Goal: Navigation & Orientation: Find specific page/section

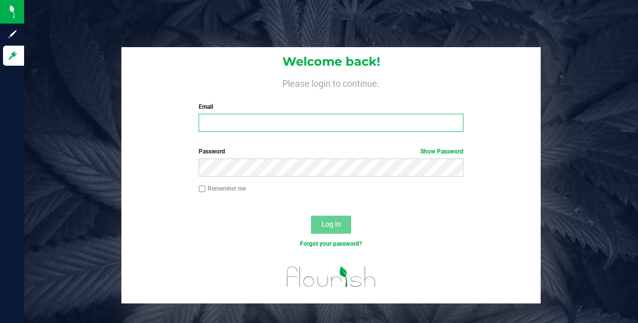
type input "lawrence.brown@satyacap.com"
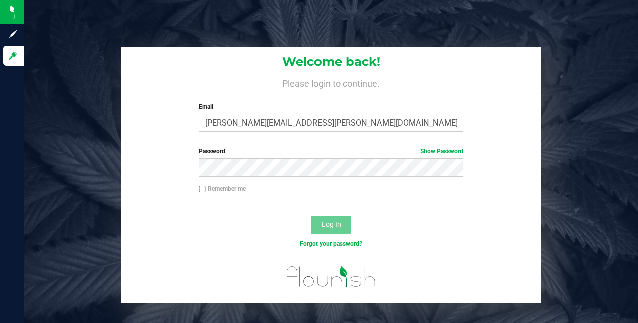
click at [217, 190] on label "Remember me" at bounding box center [221, 188] width 47 height 9
click at [205, 190] on input "Remember me" at bounding box center [201, 188] width 7 height 7
checkbox input "true"
click at [328, 223] on span "Log In" at bounding box center [331, 224] width 20 height 8
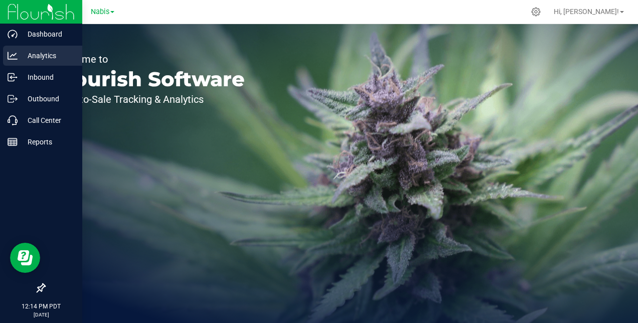
click at [36, 55] on p "Analytics" at bounding box center [48, 56] width 60 height 12
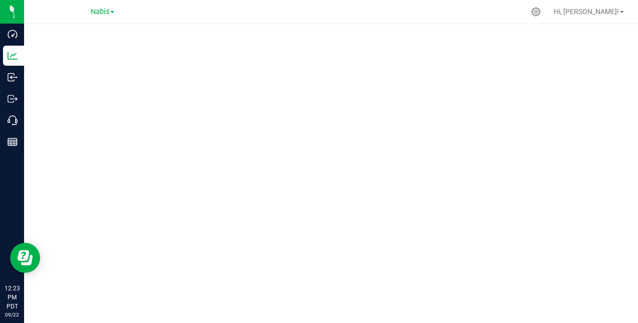
click at [496, 27] on div at bounding box center [330, 170] width 613 height 293
